Goal: Information Seeking & Learning: Learn about a topic

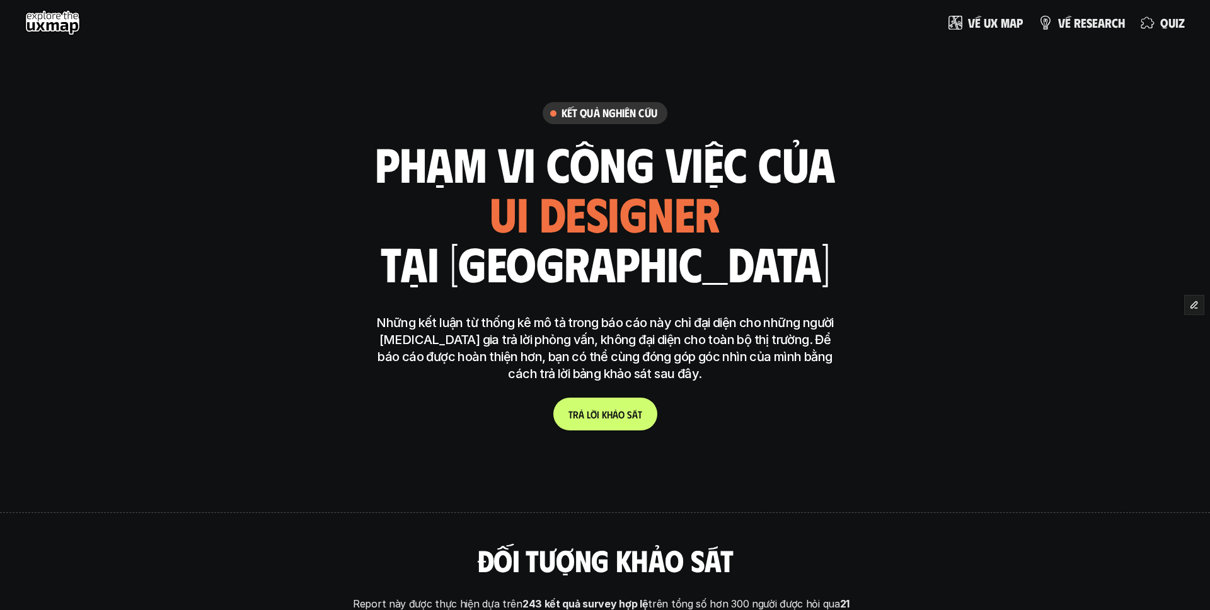
click at [939, 306] on div "Kết quả nghiên cứu phạm vi công việc của ui designer ui/ux designer product des…" at bounding box center [605, 278] width 1210 height 467
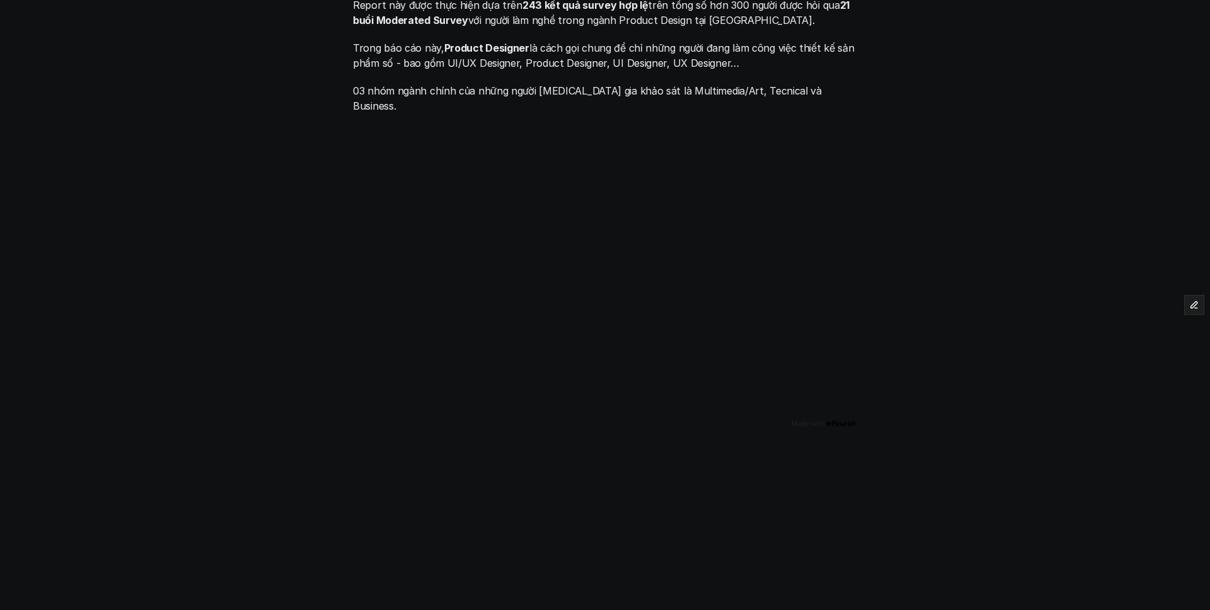
scroll to position [583, 0]
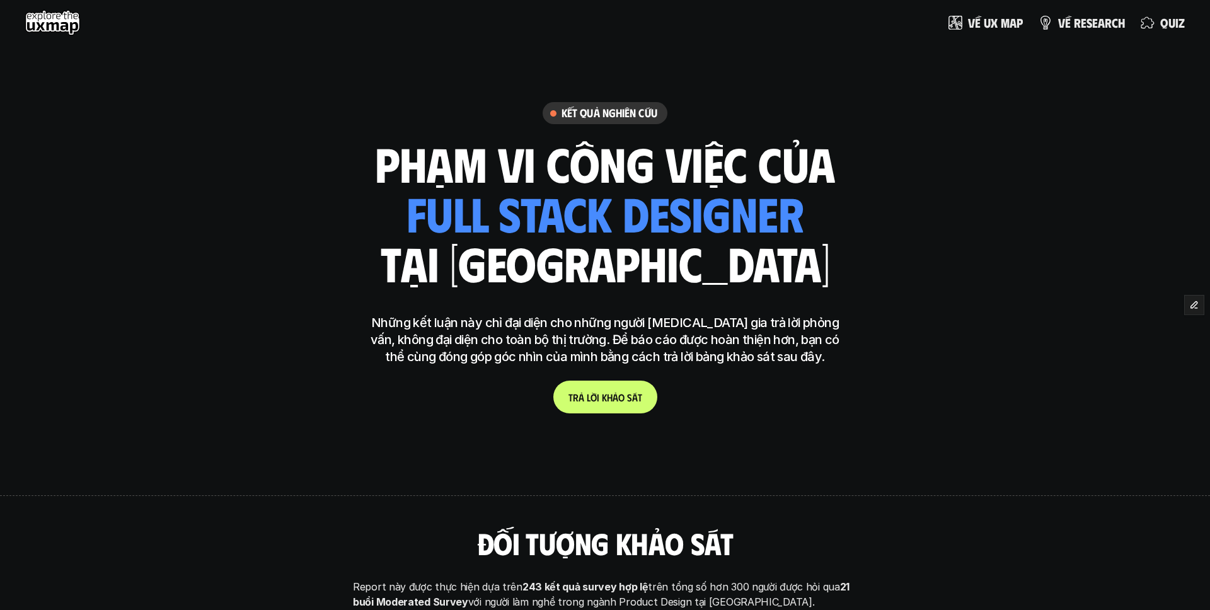
scroll to position [3, 0]
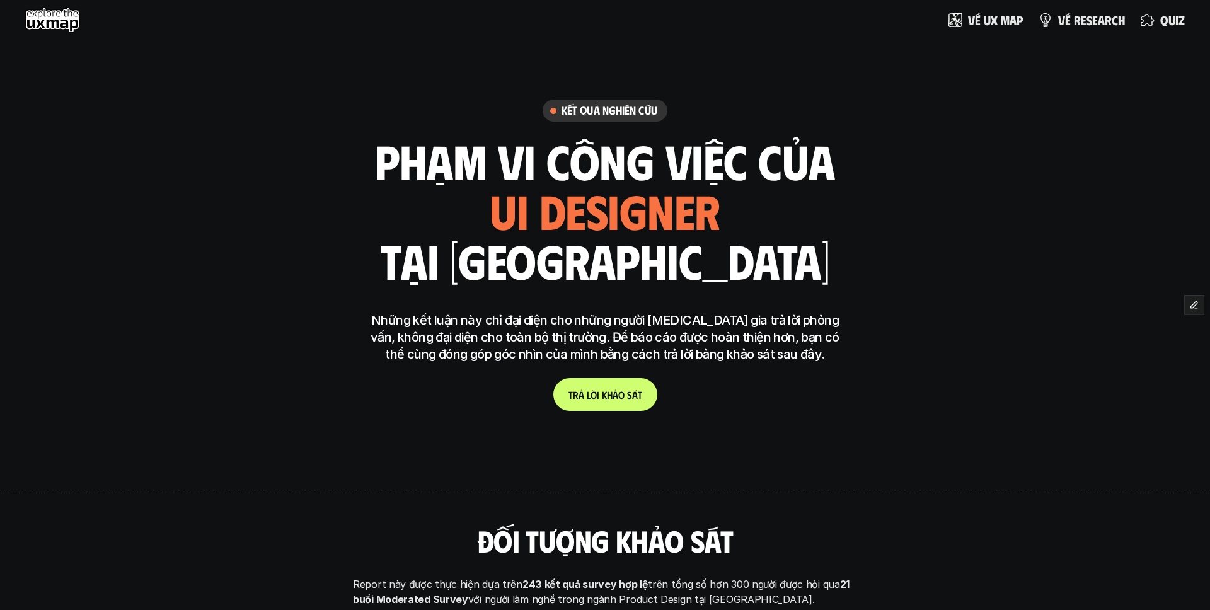
click at [949, 268] on div "Kết quả nghiên cứu phạm vi công việc của ui designer ui/ux designer product des…" at bounding box center [605, 268] width 1210 height 450
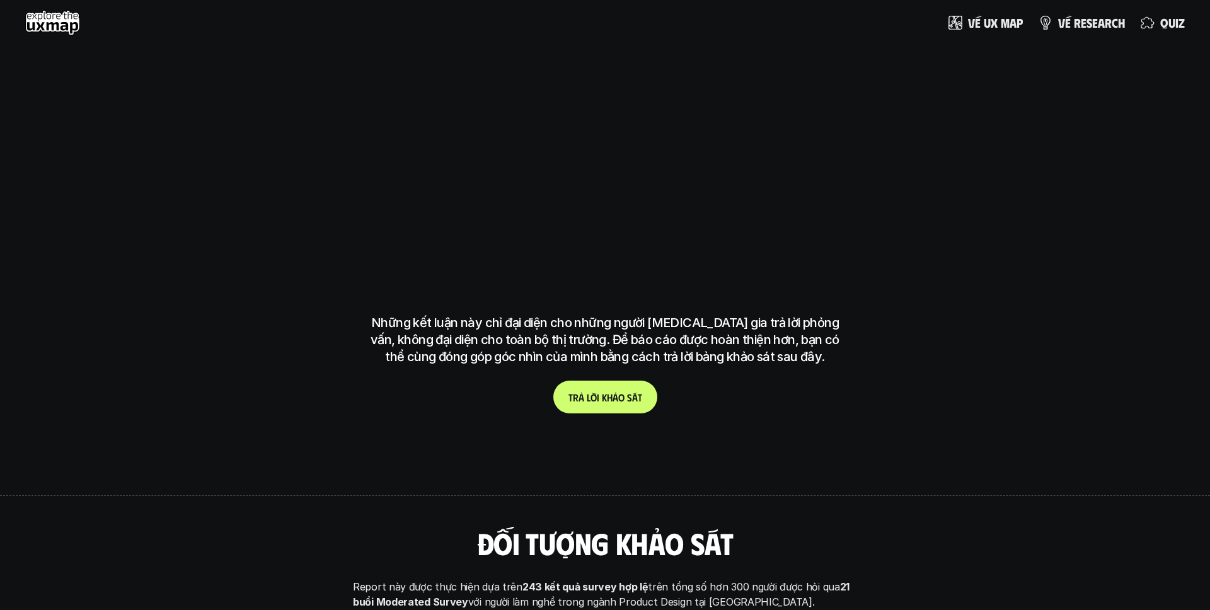
scroll to position [3, 0]
